Goal: Information Seeking & Learning: Learn about a topic

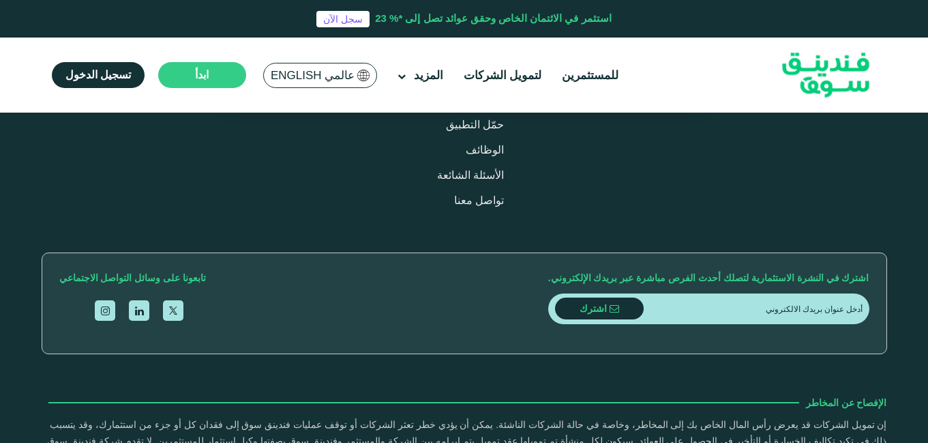
scroll to position [3699, 0]
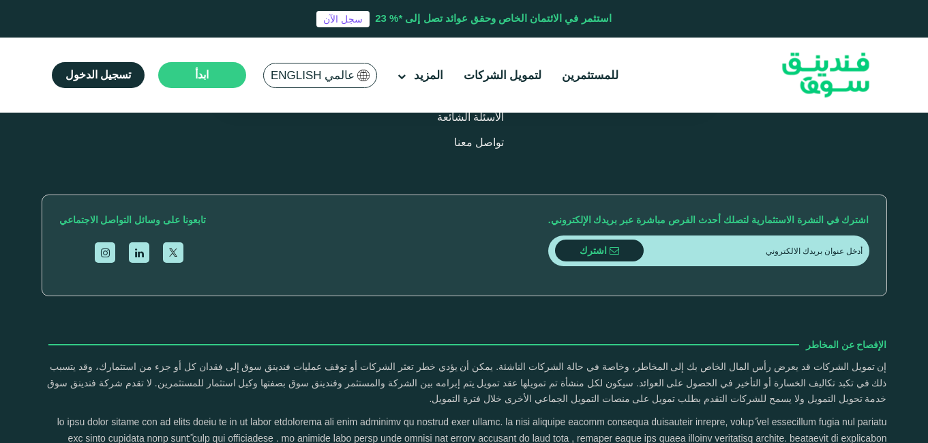
click at [595, 87] on ul "للمستثمرين لتمويل الشركات المزيد من نحن كيف تعمل" at bounding box center [336, 75] width 588 height 32
click at [595, 71] on link "للمستثمرين" at bounding box center [590, 75] width 63 height 23
